Goal: Information Seeking & Learning: Learn about a topic

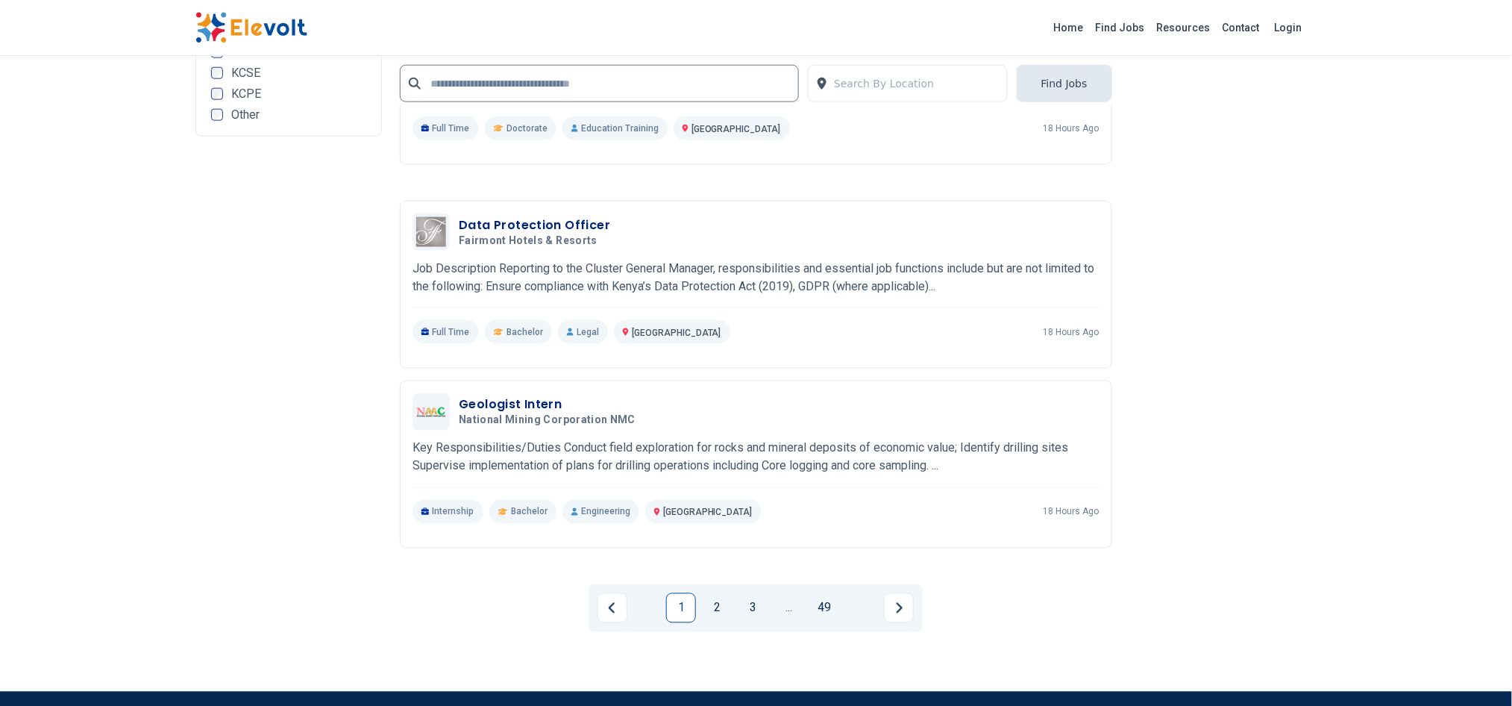
scroll to position [2707, 0]
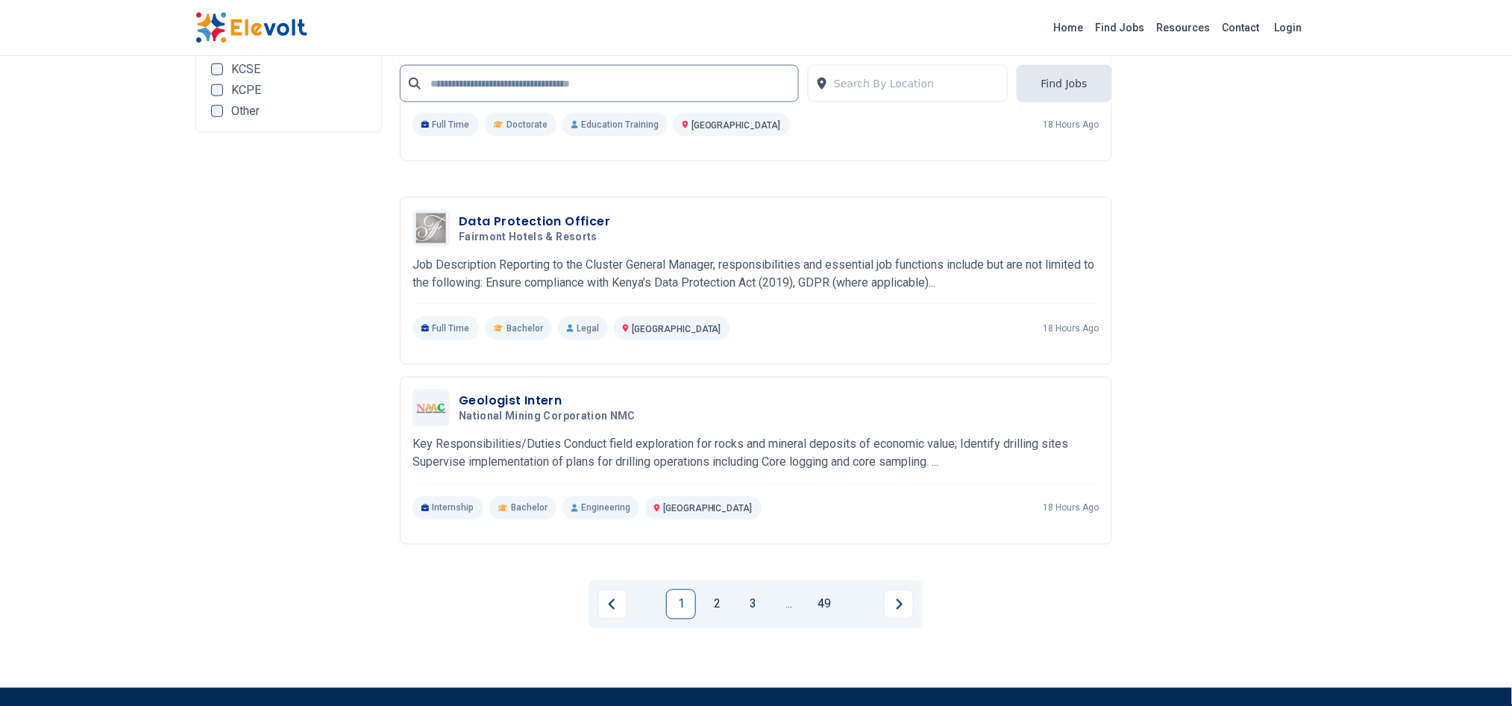
click at [719, 604] on link "2" at bounding box center [717, 604] width 30 height 30
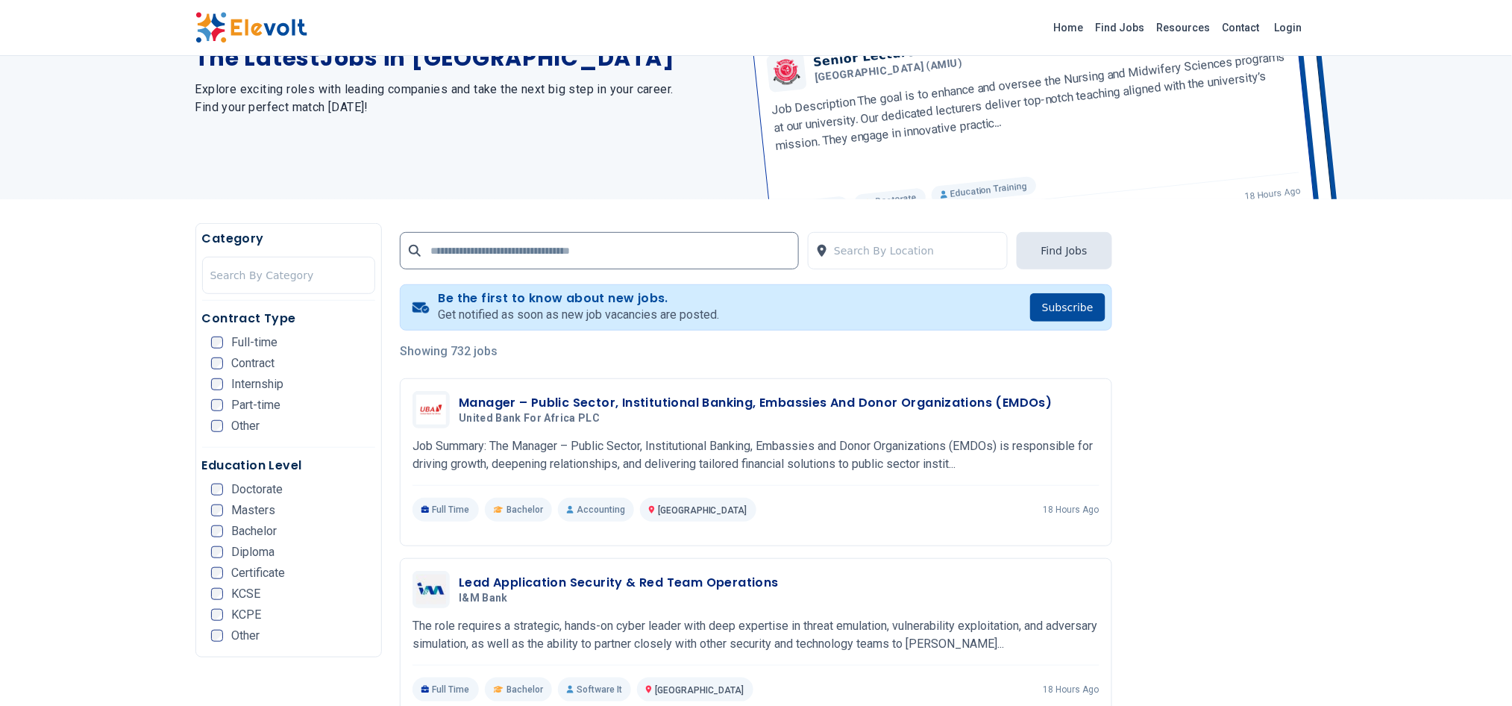
scroll to position [122, 0]
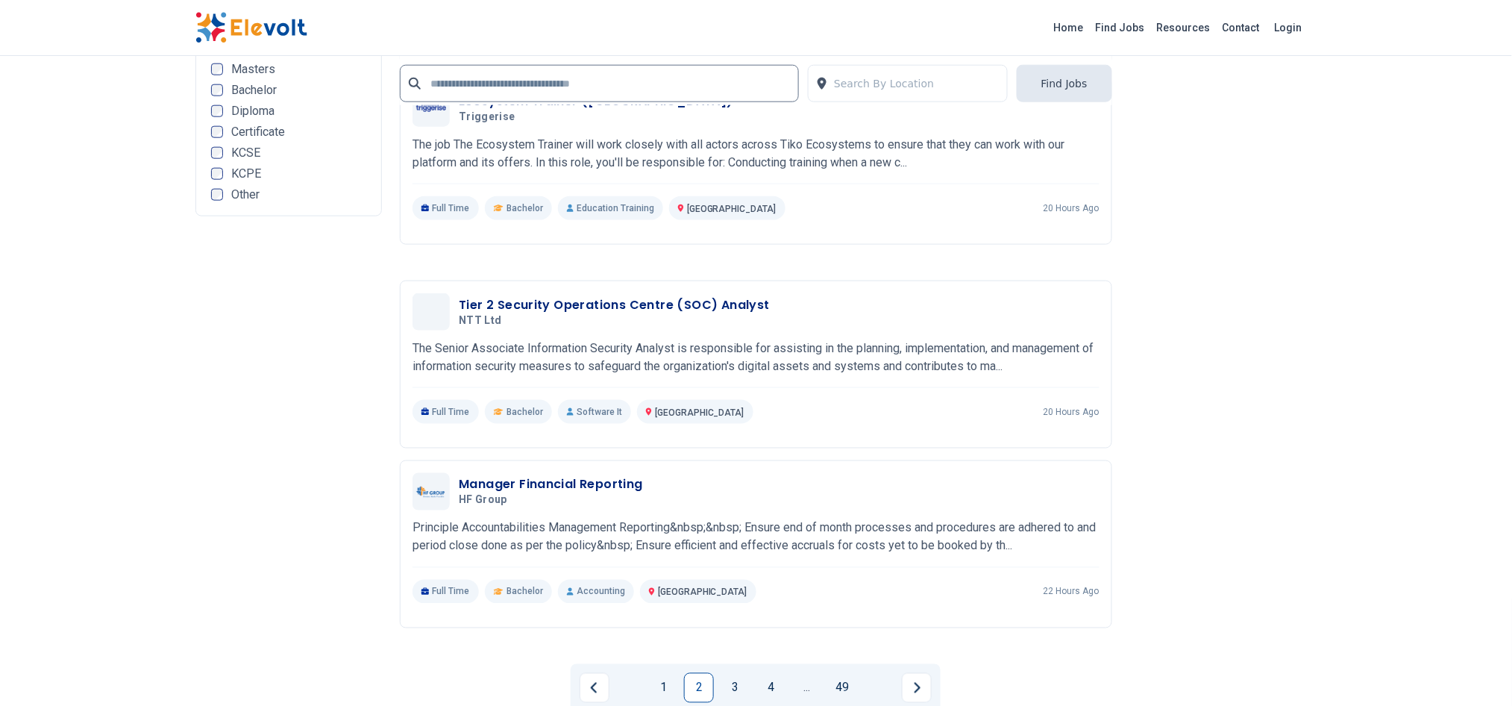
scroll to position [2644, 0]
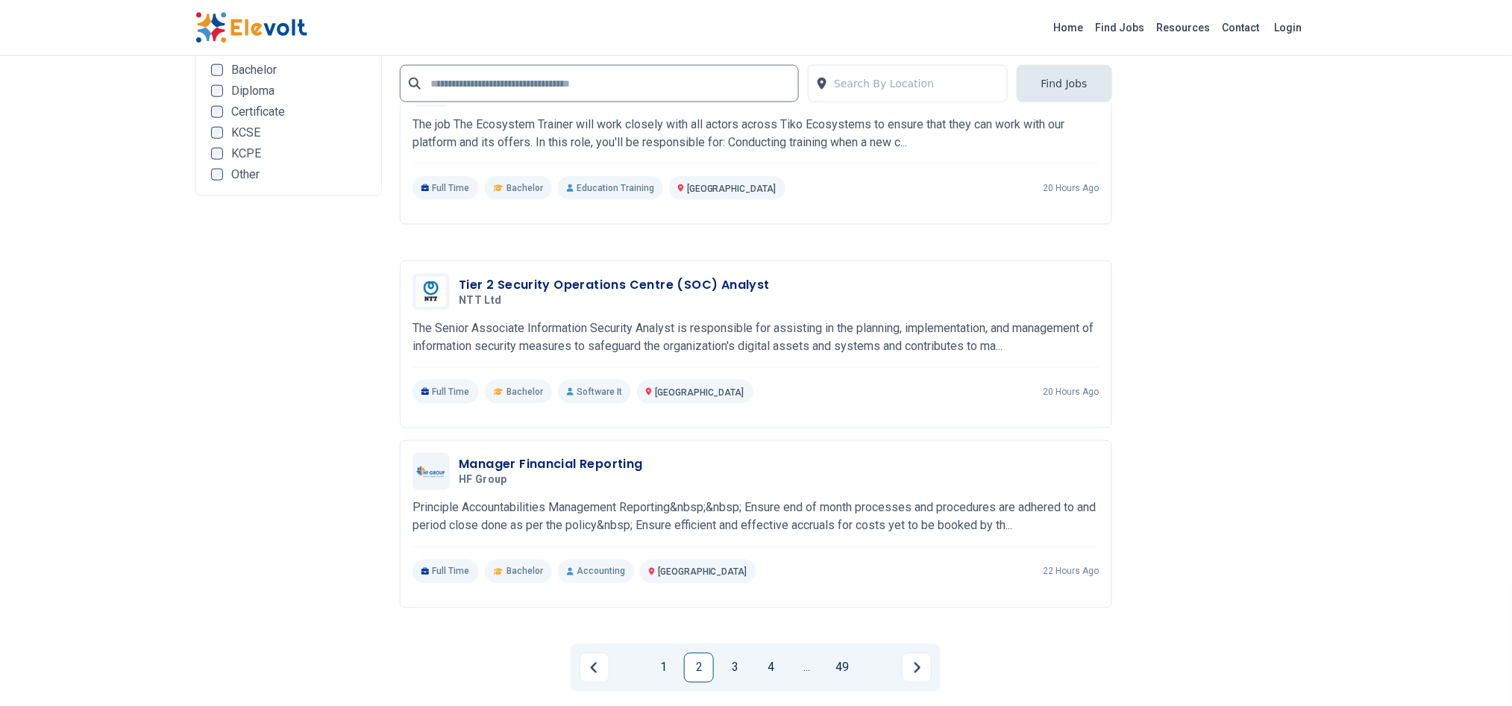
click at [737, 666] on link "3" at bounding box center [735, 668] width 30 height 30
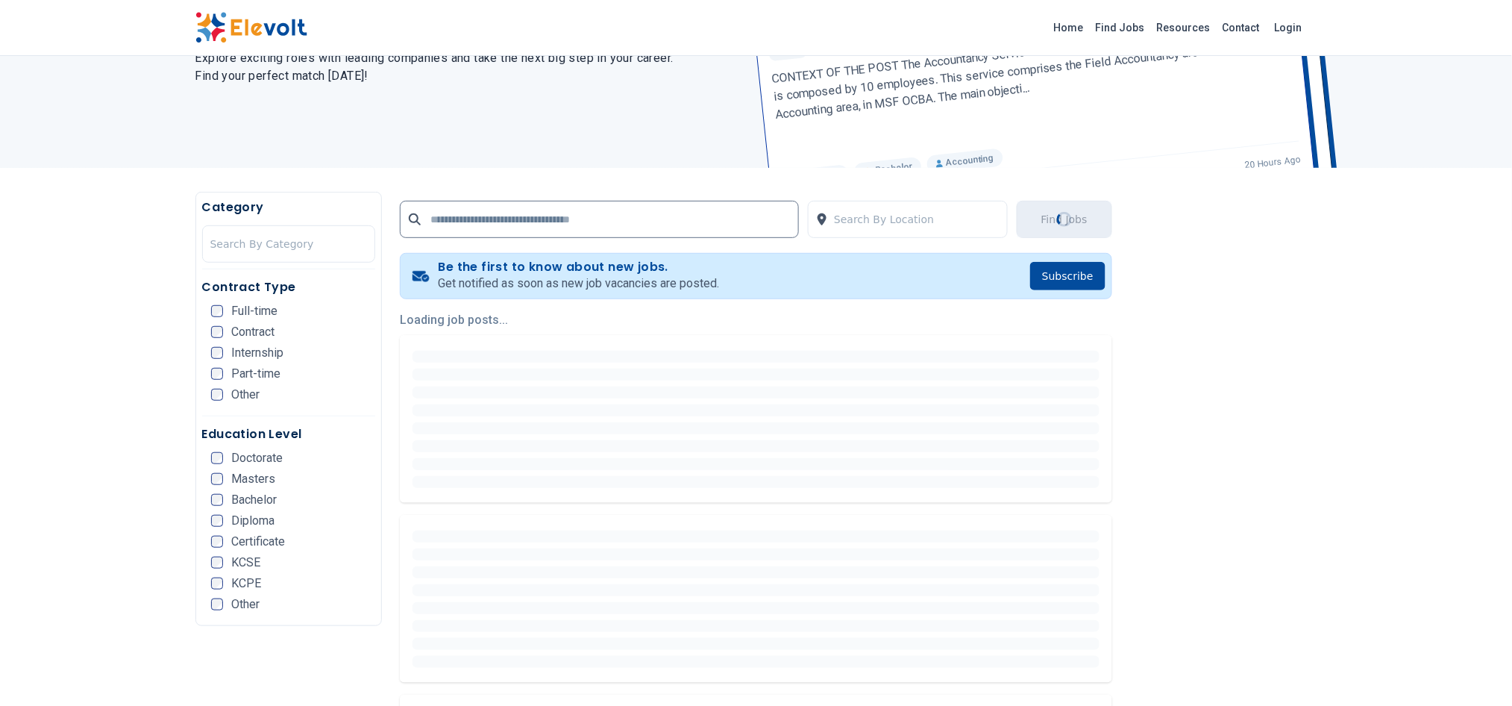
scroll to position [0, 0]
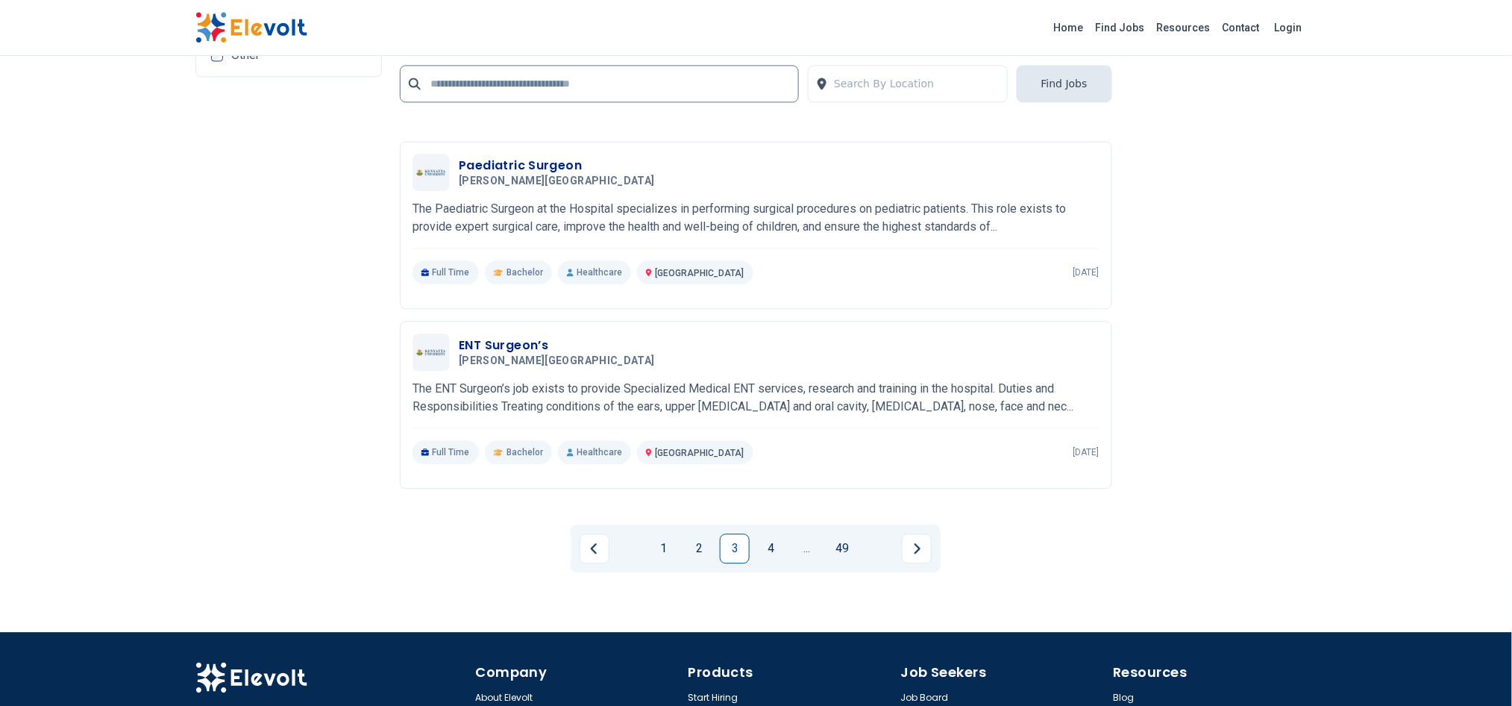
scroll to position [3244, 0]
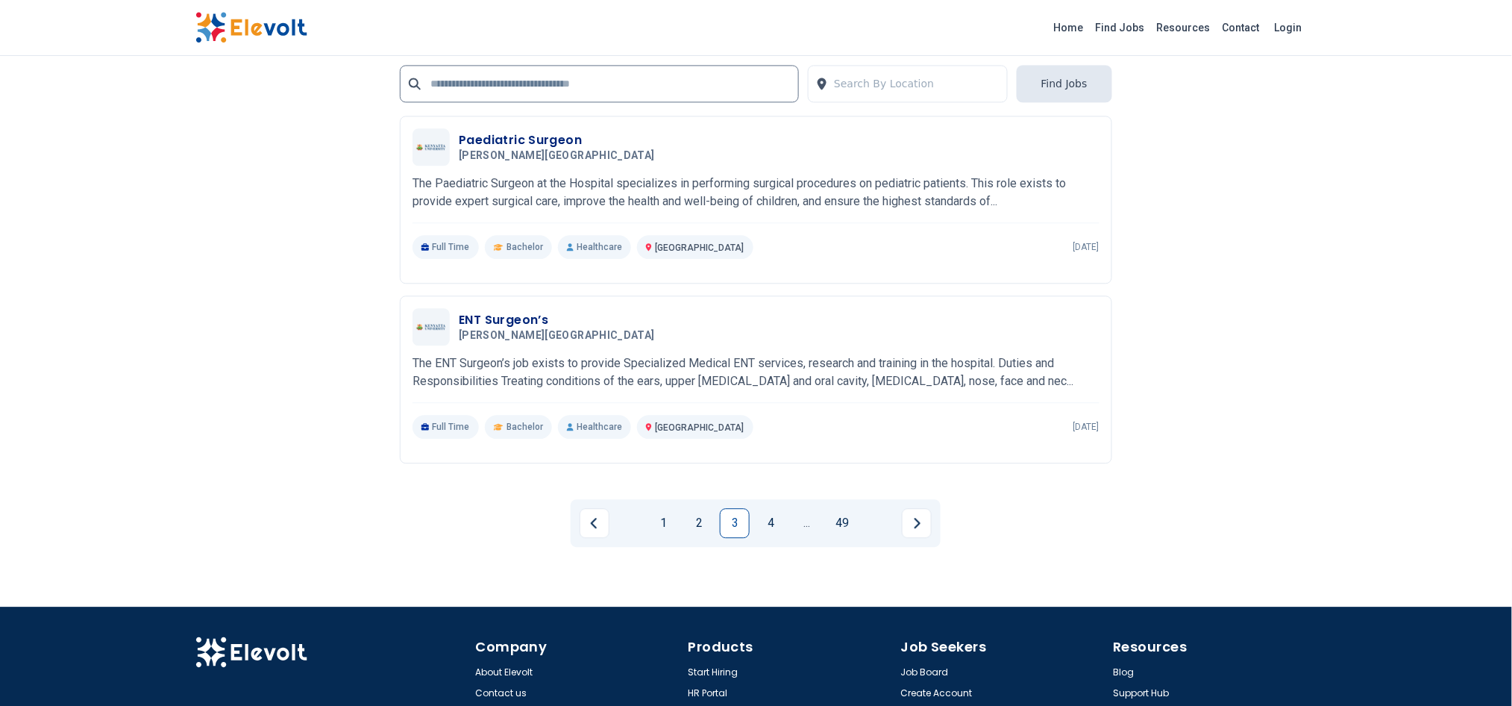
click at [767, 518] on link "4" at bounding box center [771, 523] width 30 height 30
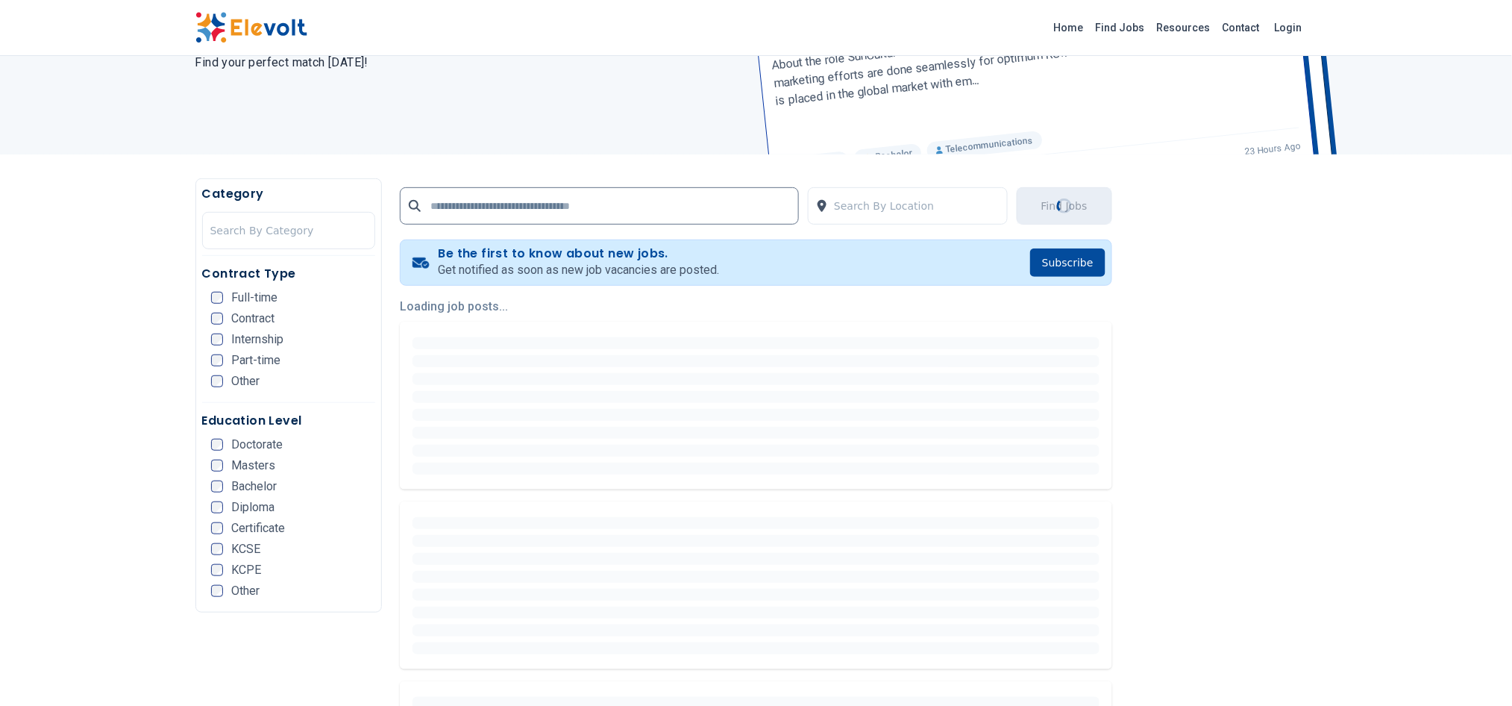
scroll to position [177, 0]
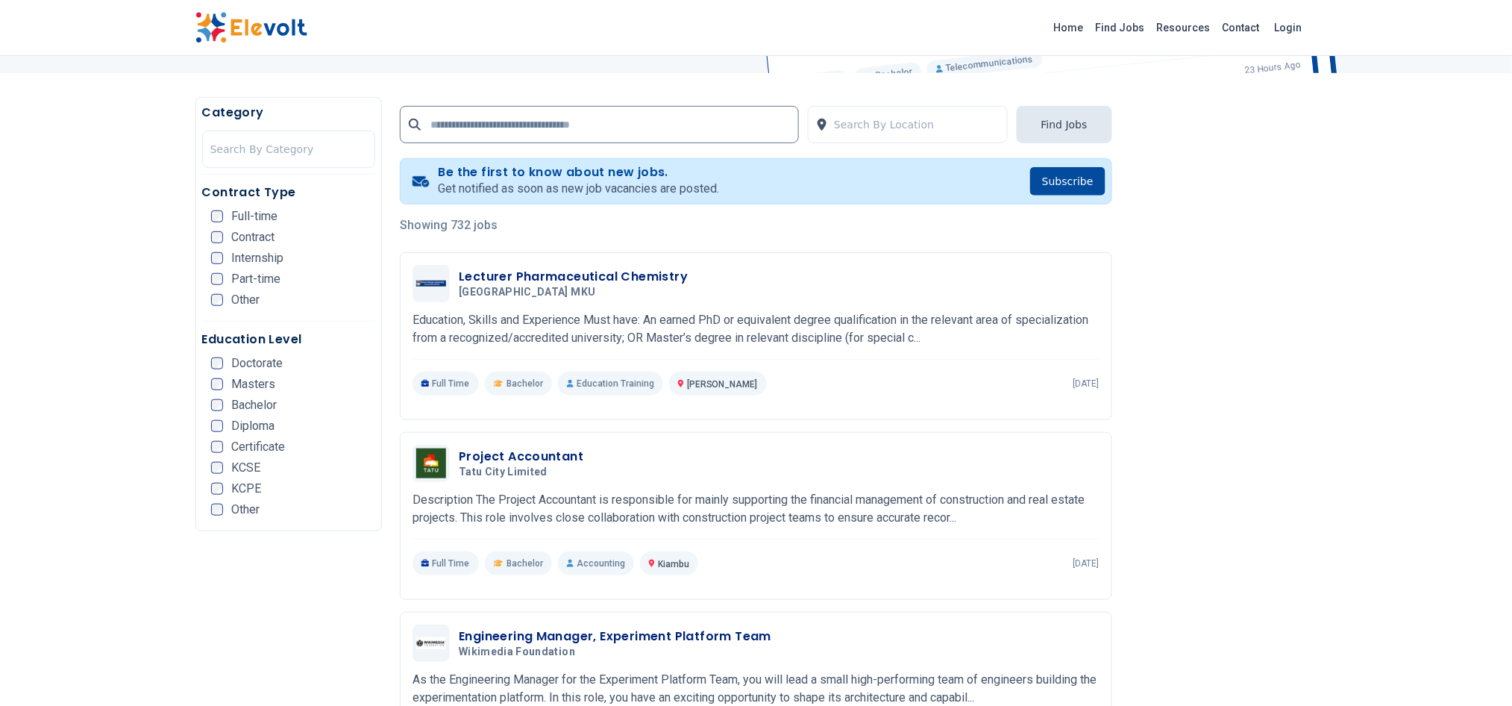
scroll to position [269, 0]
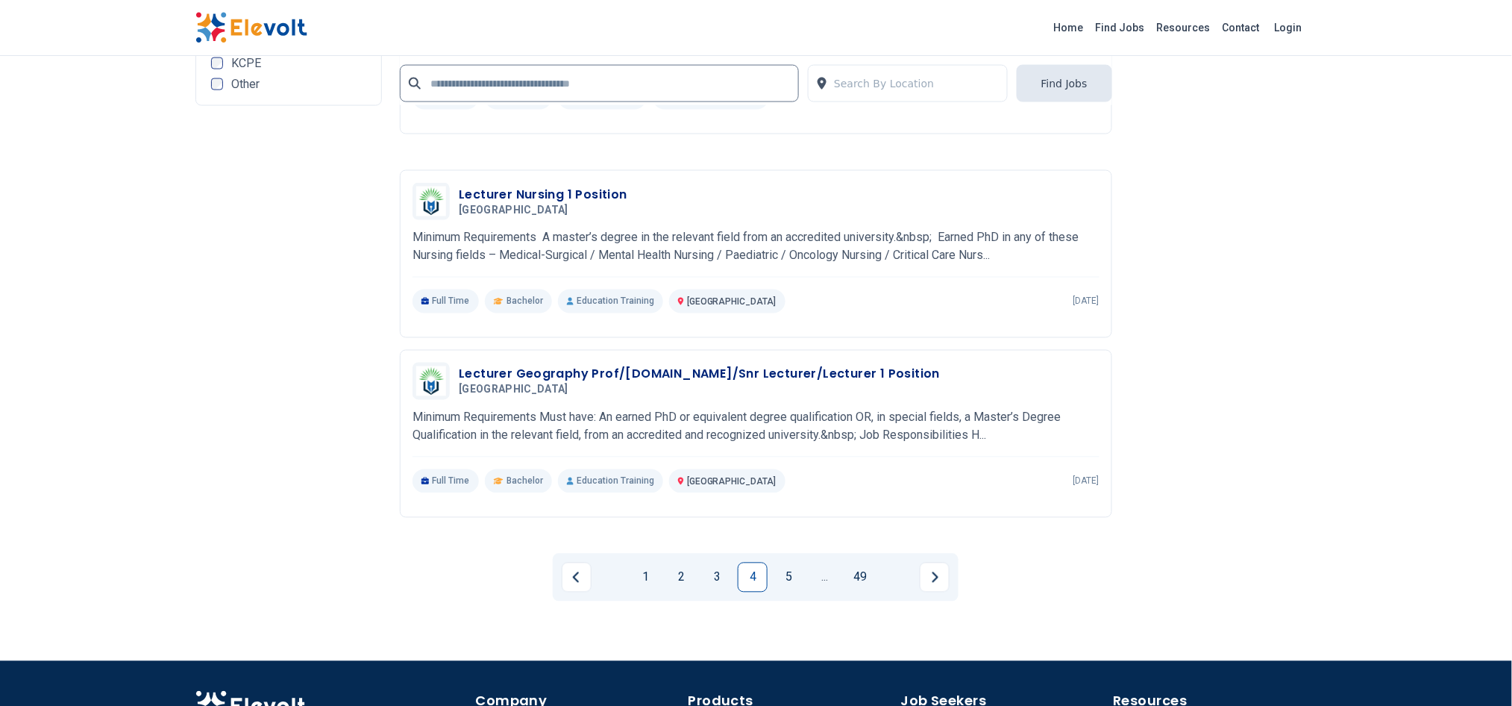
click at [637, 575] on link "1" at bounding box center [645, 577] width 30 height 30
